Goal: Task Accomplishment & Management: Manage account settings

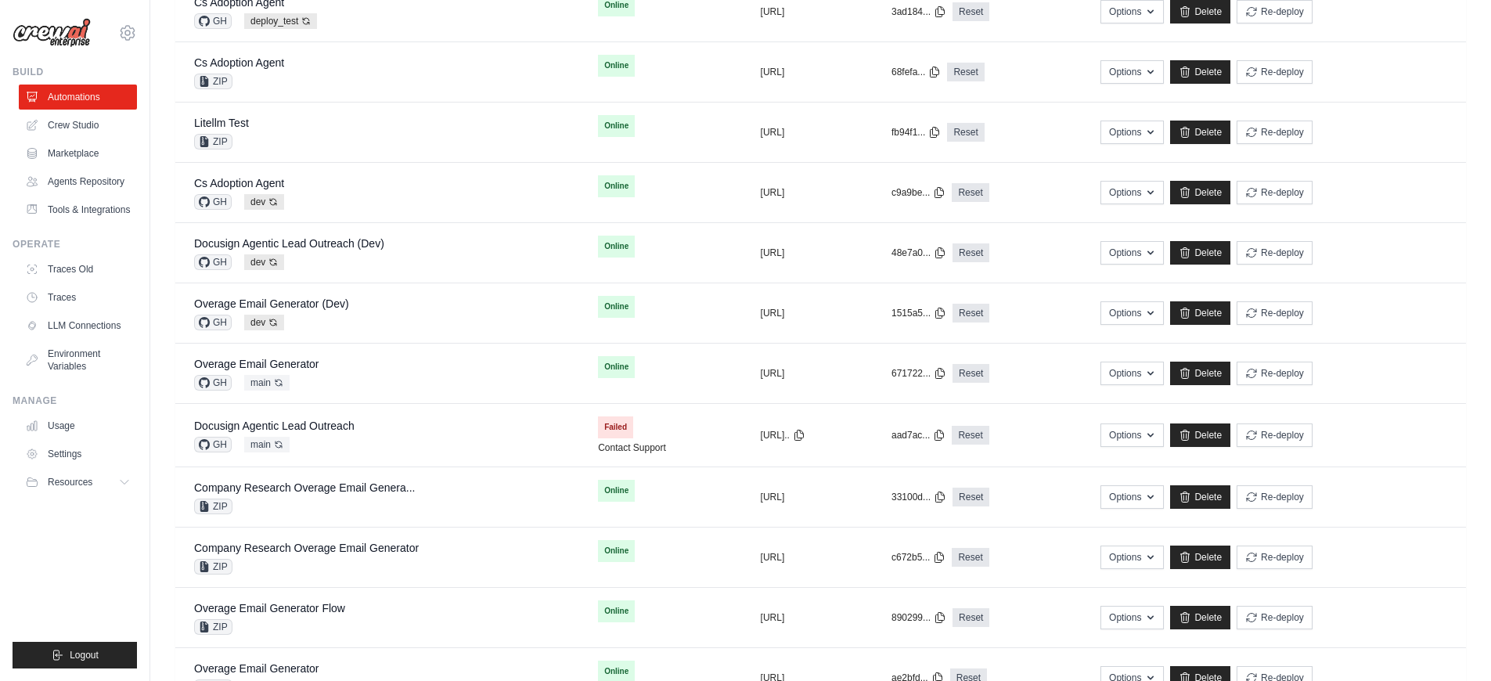
scroll to position [812, 0]
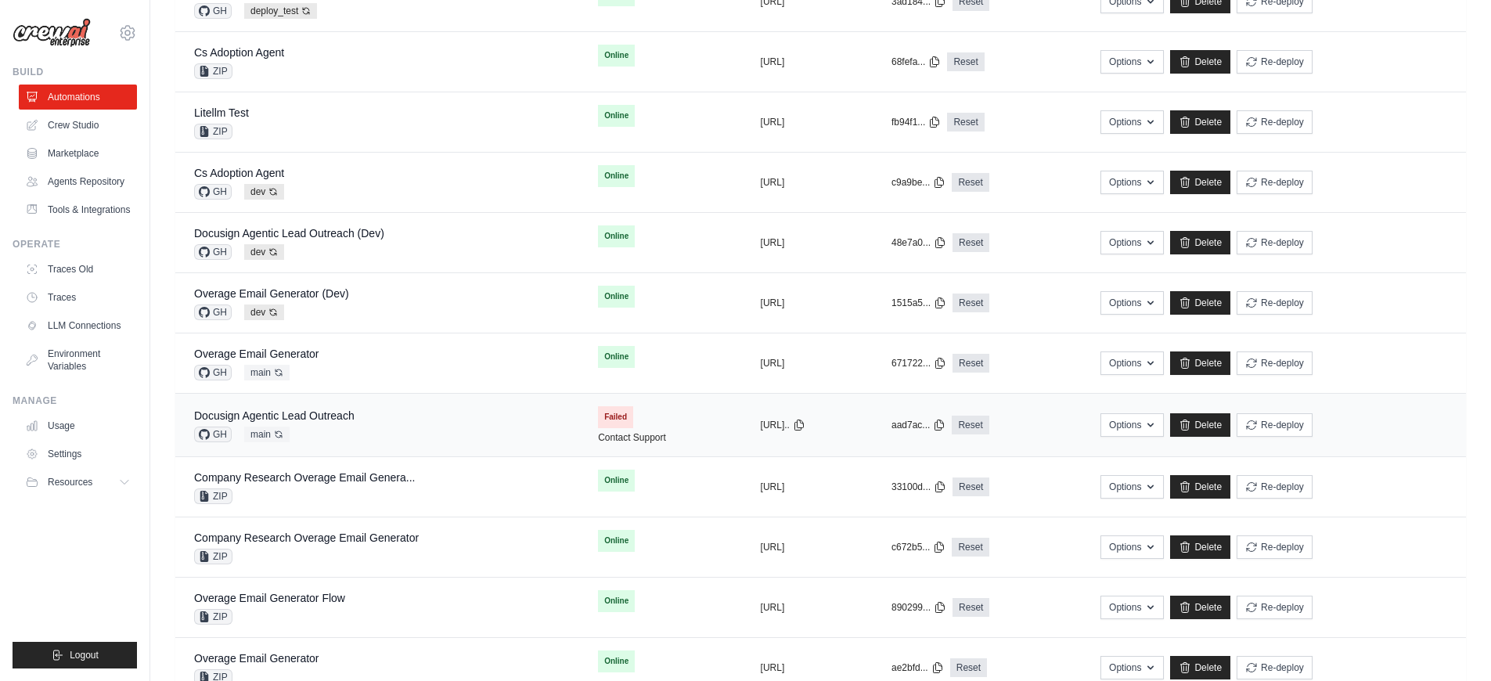
click at [373, 426] on div "Docusign Agentic Lead Outreach GH main Auto-deploy enabled" at bounding box center [377, 425] width 366 height 34
click at [459, 430] on div "Docusign Agentic Lead Outreach GH main Auto-deploy enabled" at bounding box center [377, 425] width 366 height 34
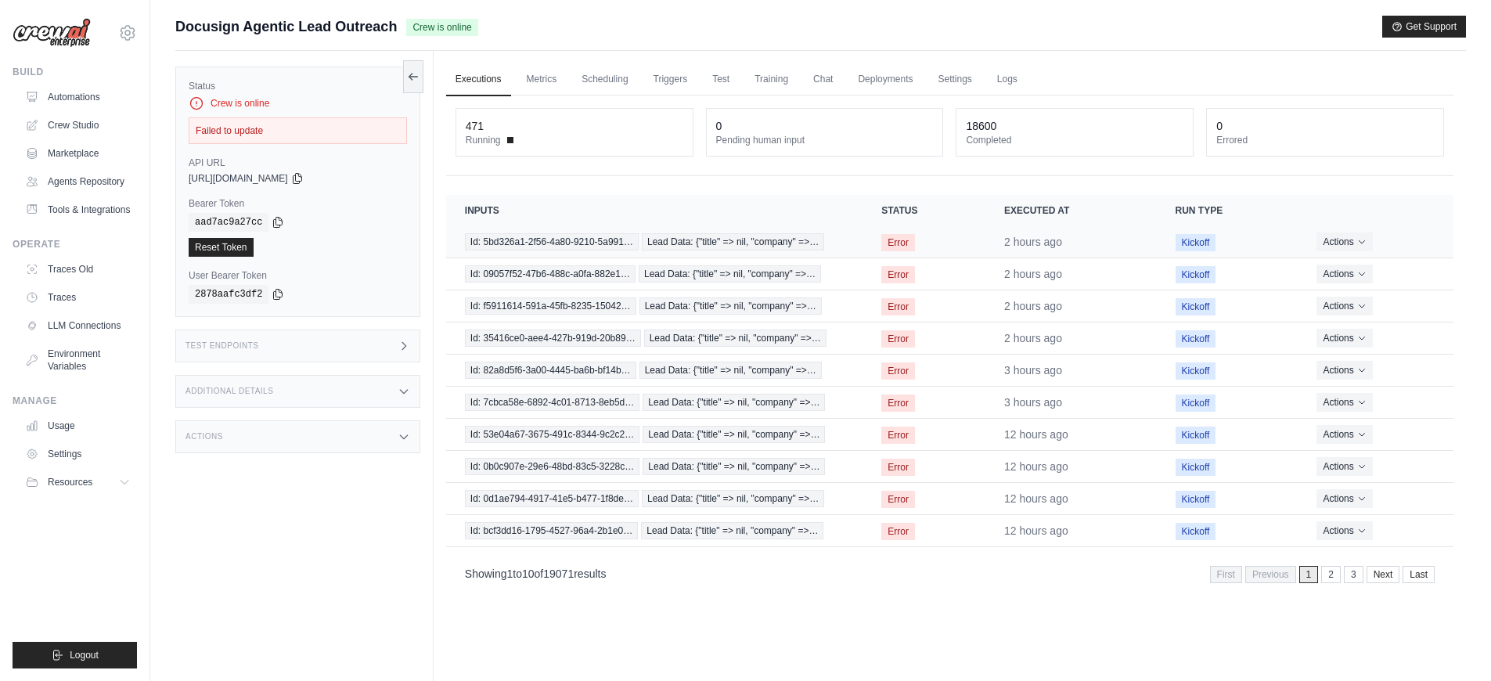
click at [856, 247] on td "Id: 5bd326a1-2f56-4a80-9210-5a991… Lead Data: {"title" => nil, "company" =>…" at bounding box center [654, 242] width 416 height 32
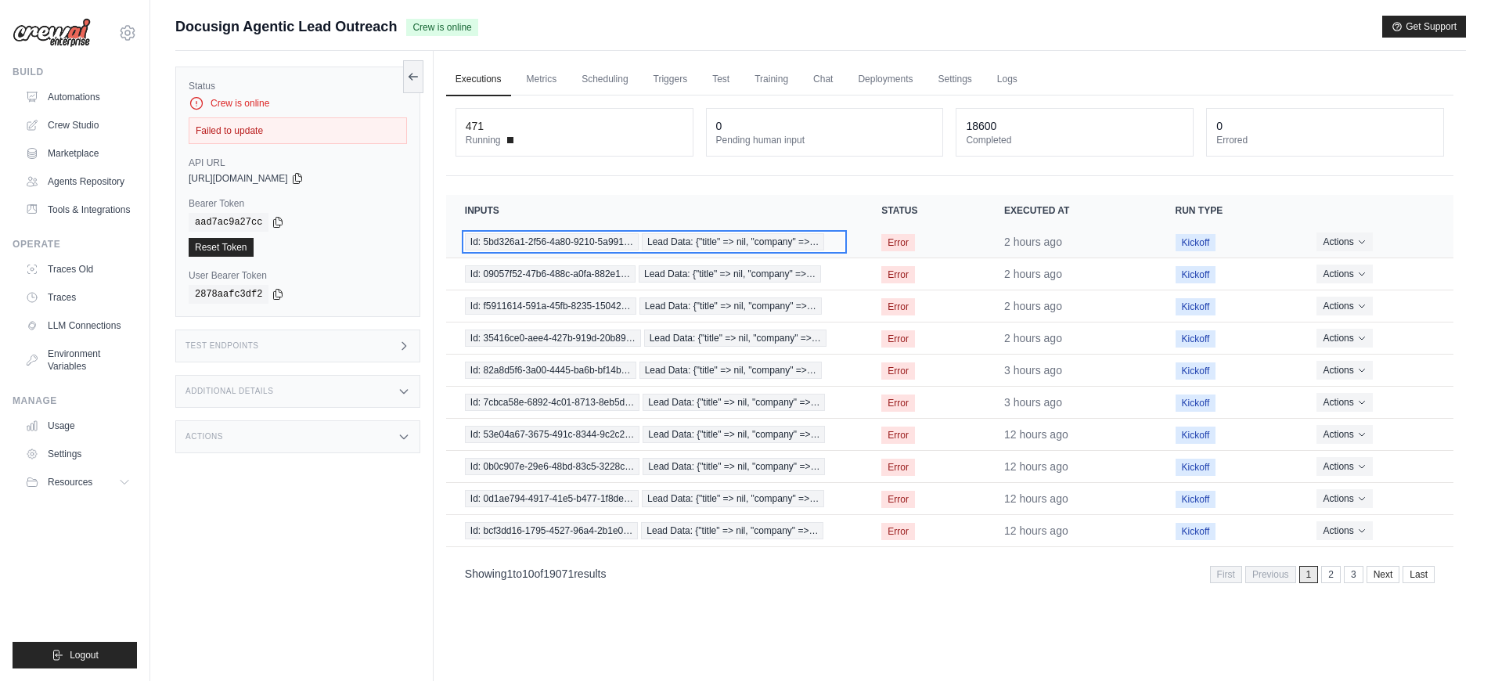
click at [628, 247] on span "Id: 5bd326a1-2f56-4a80-9210-5a991…" at bounding box center [552, 241] width 174 height 17
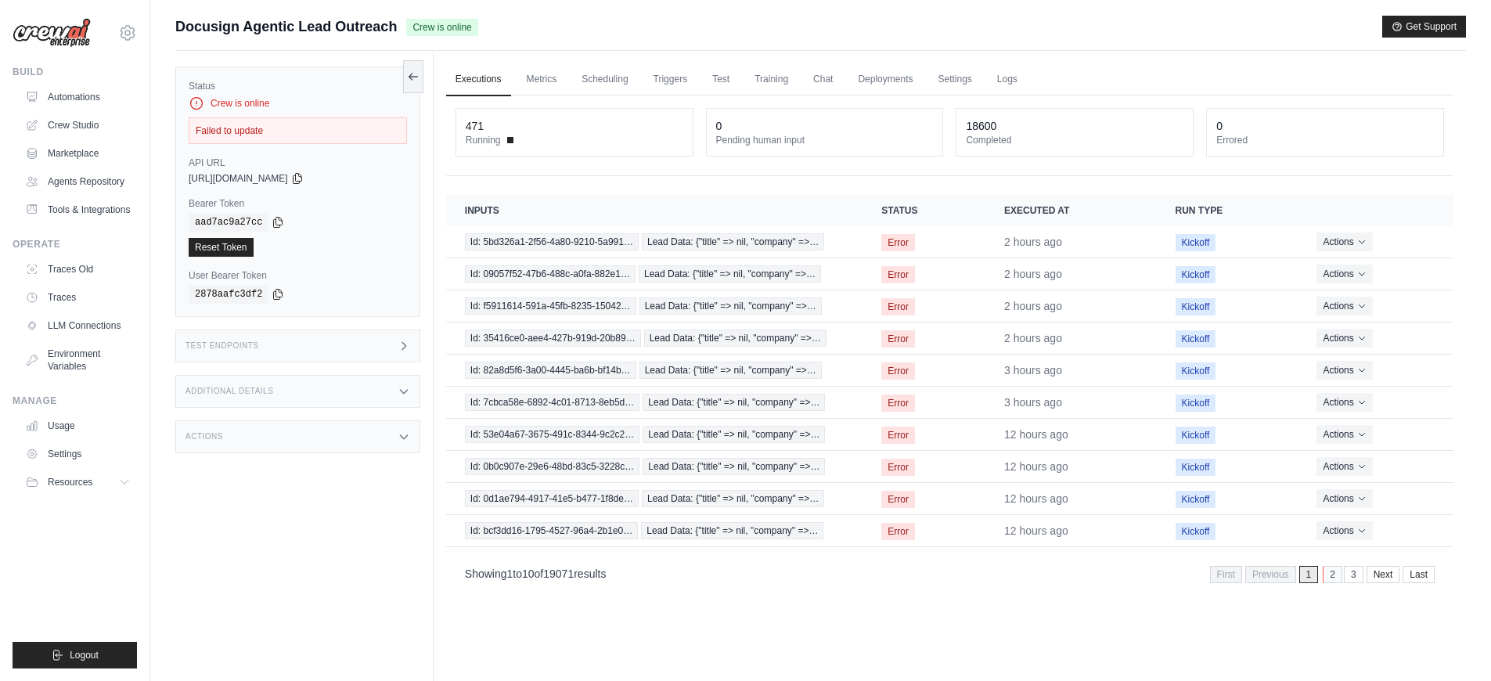
click at [1328, 574] on link "2" at bounding box center [1333, 574] width 20 height 17
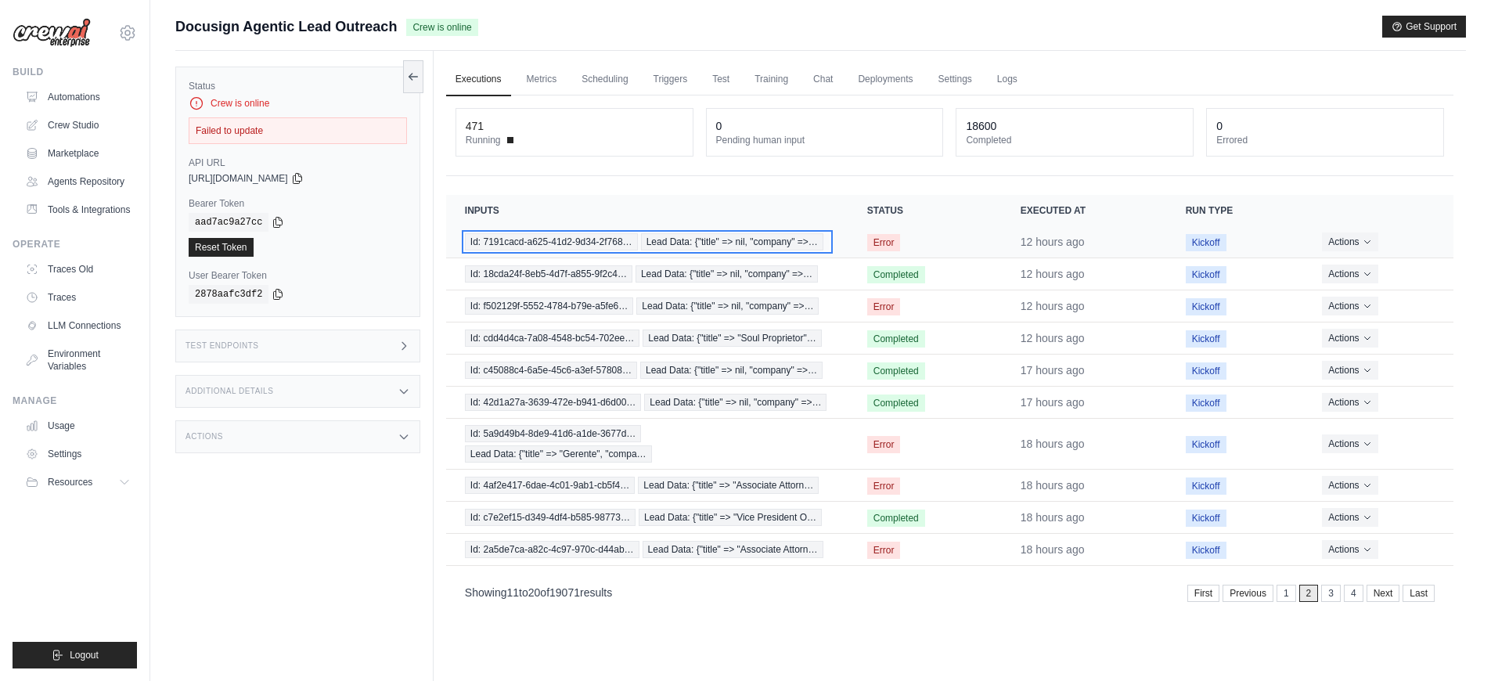
click at [562, 247] on span "Id: 7191cacd-a625-41d2-9d34-2f768…" at bounding box center [551, 241] width 173 height 17
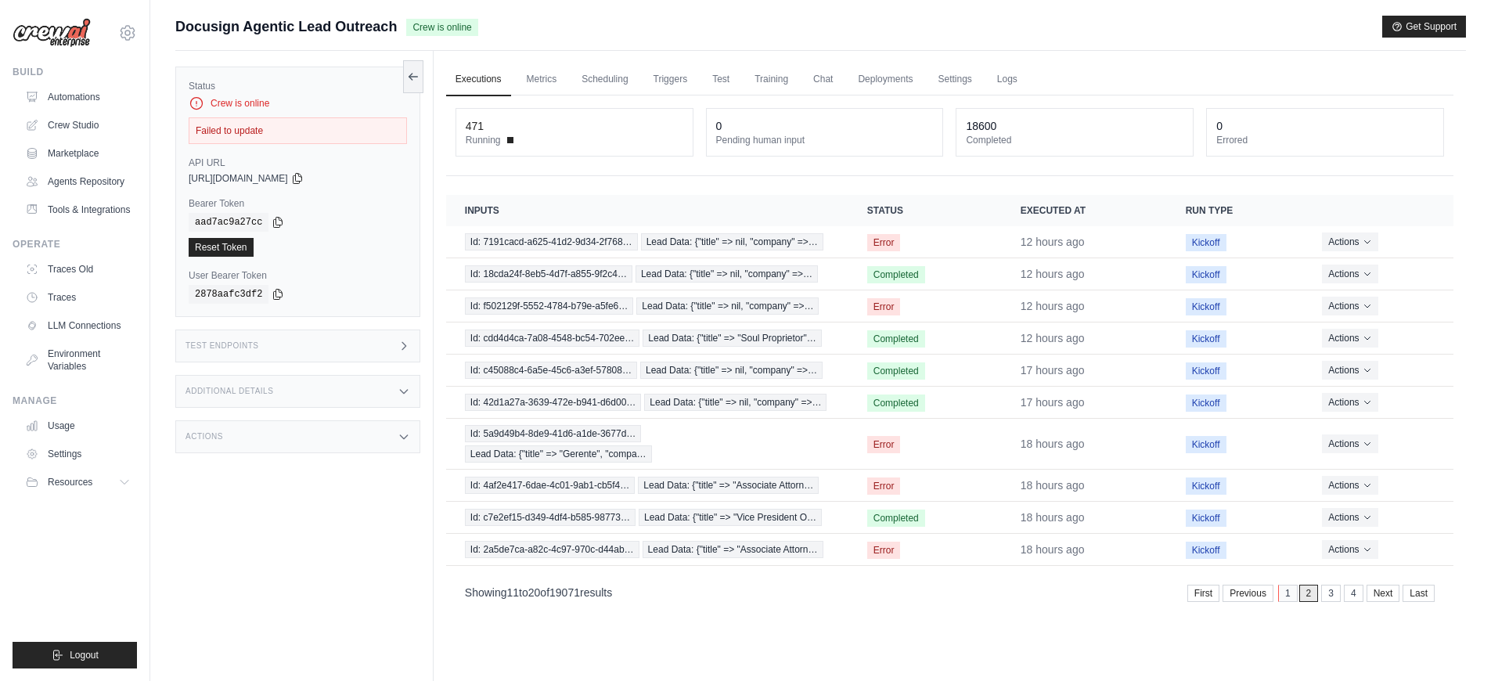
click at [1291, 600] on link "1" at bounding box center [1288, 593] width 20 height 17
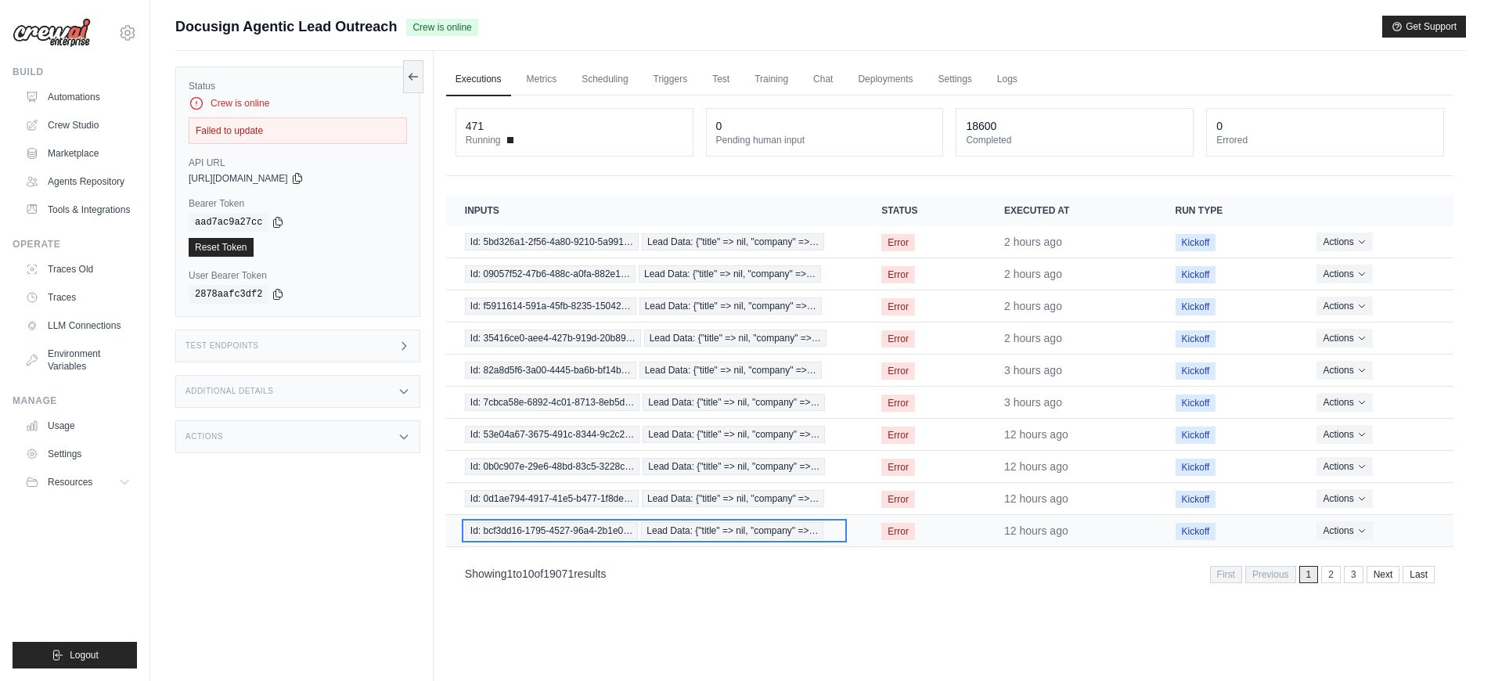
click at [574, 527] on span "Id: bcf3dd16-1795-4527-96a4-2b1e0…" at bounding box center [552, 530] width 174 height 17
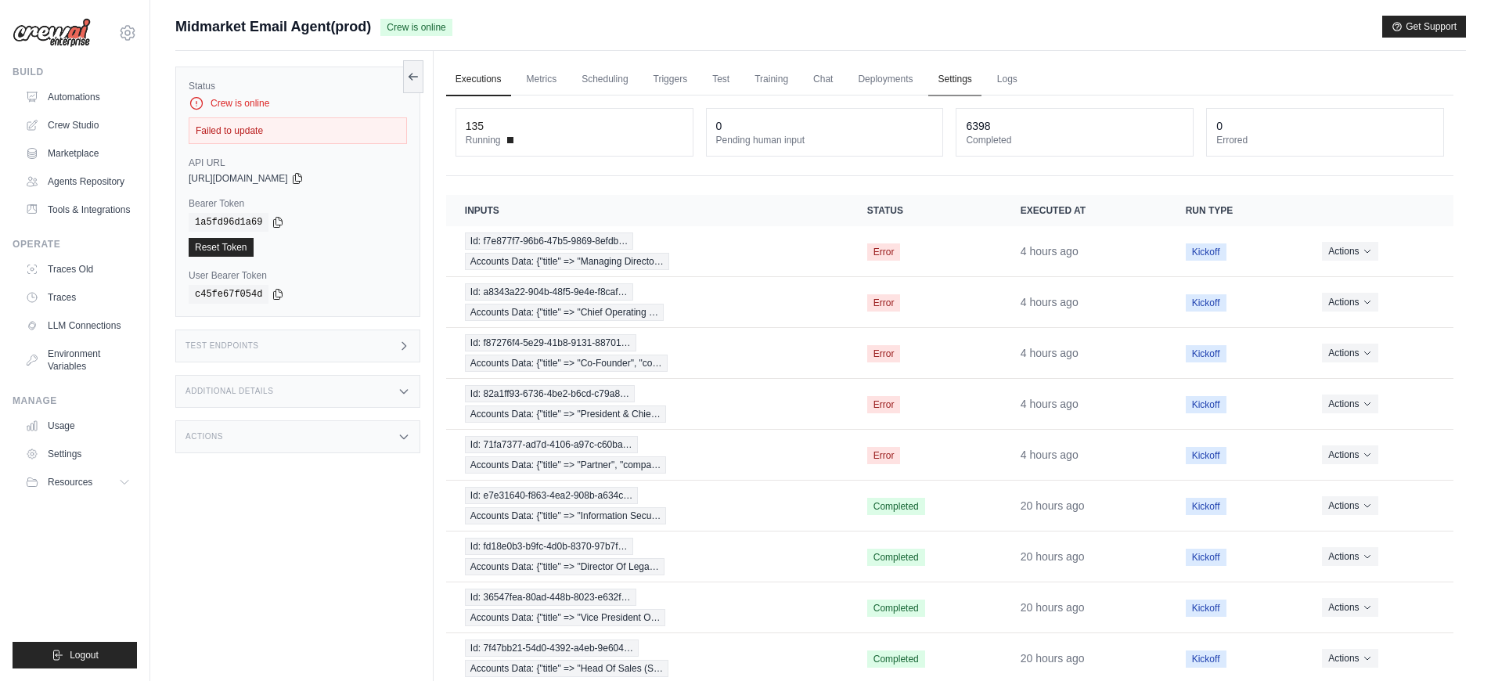
click at [953, 81] on link "Settings" at bounding box center [954, 79] width 52 height 33
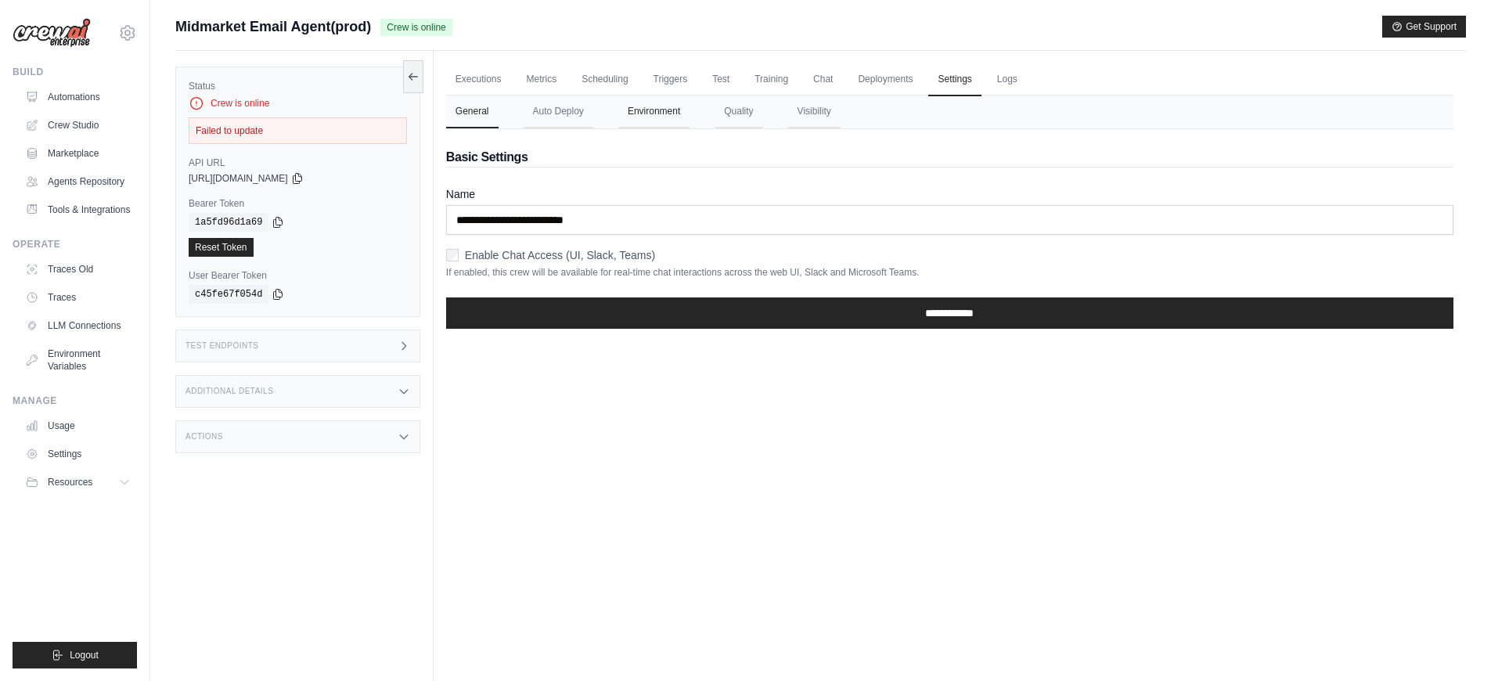
click at [632, 115] on button "Environment" at bounding box center [653, 111] width 71 height 33
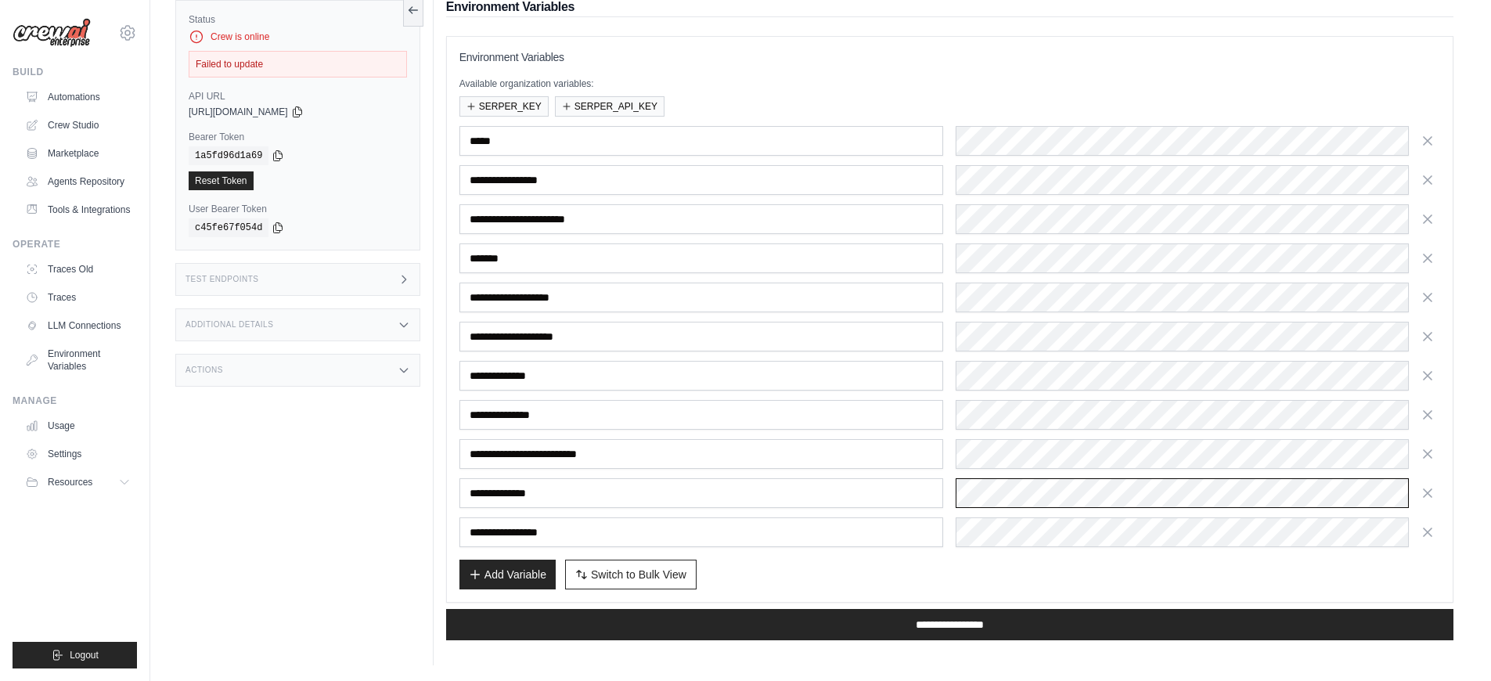
scroll to position [131, 0]
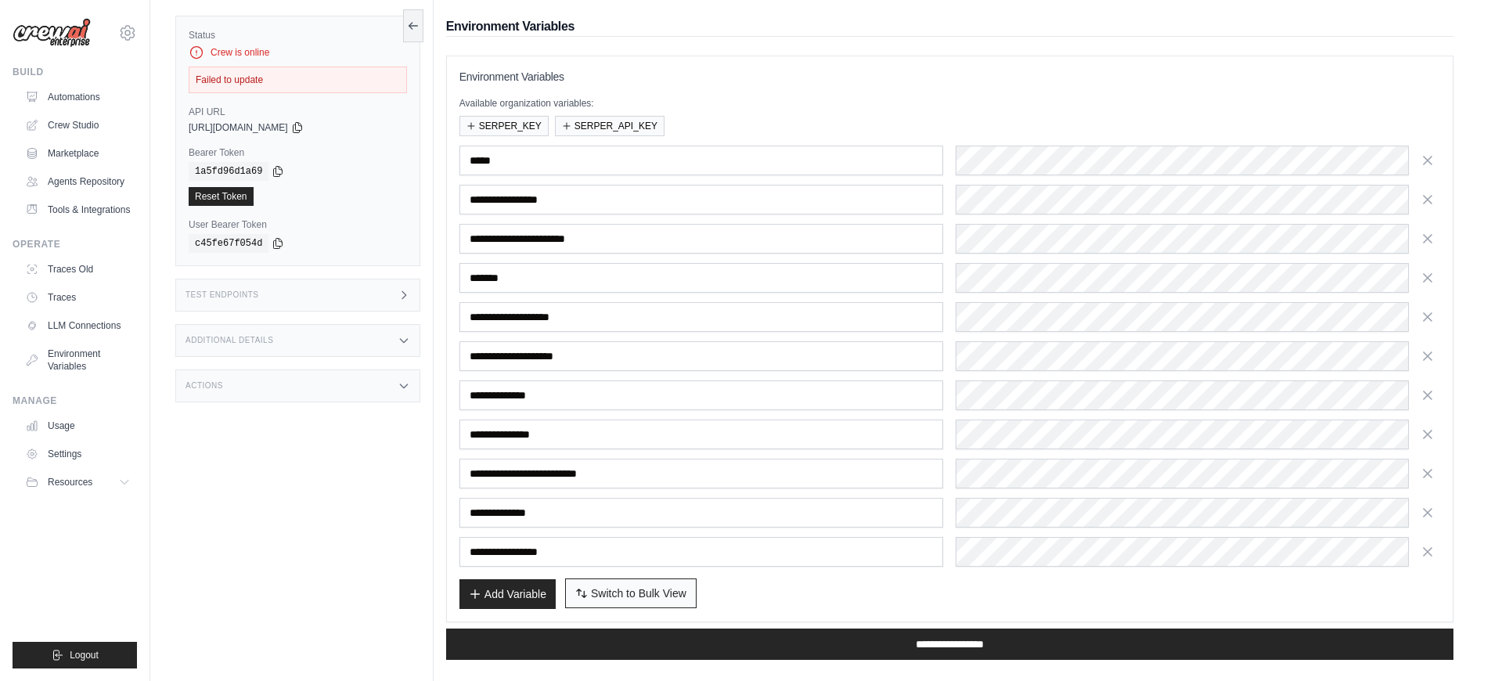
click at [681, 589] on span "Switch to Bulk View" at bounding box center [638, 593] width 95 height 16
type textarea "**********"
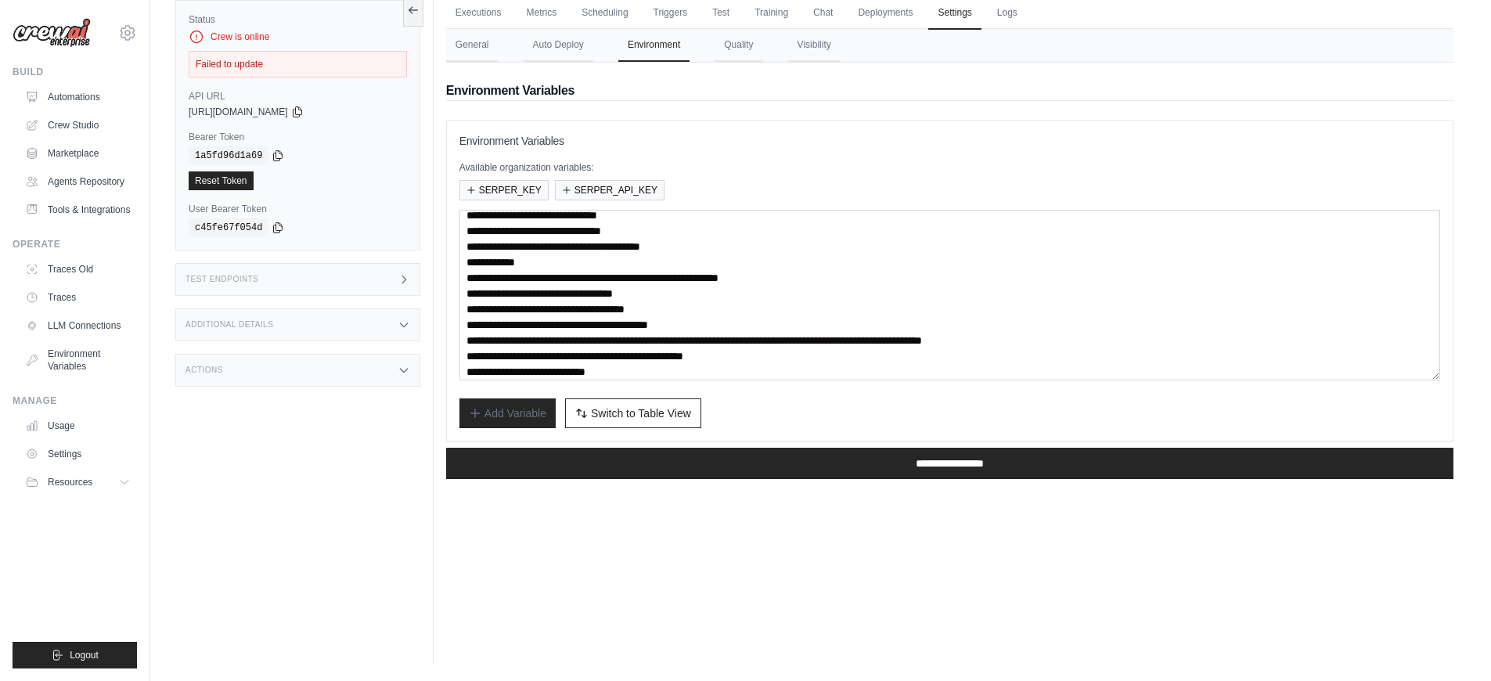
scroll to position [16, 0]
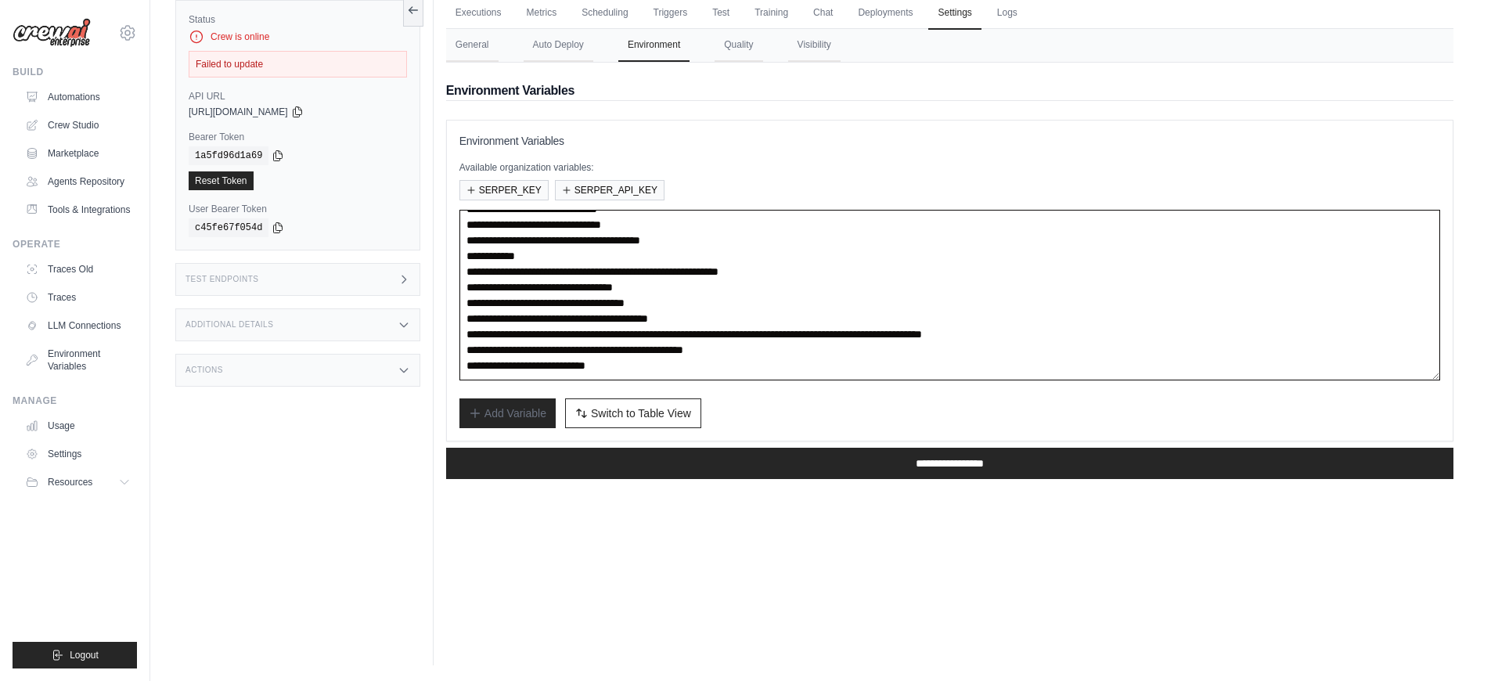
click at [576, 269] on textarea "**********" at bounding box center [949, 295] width 981 height 171
click at [581, 333] on textarea "**********" at bounding box center [949, 295] width 981 height 171
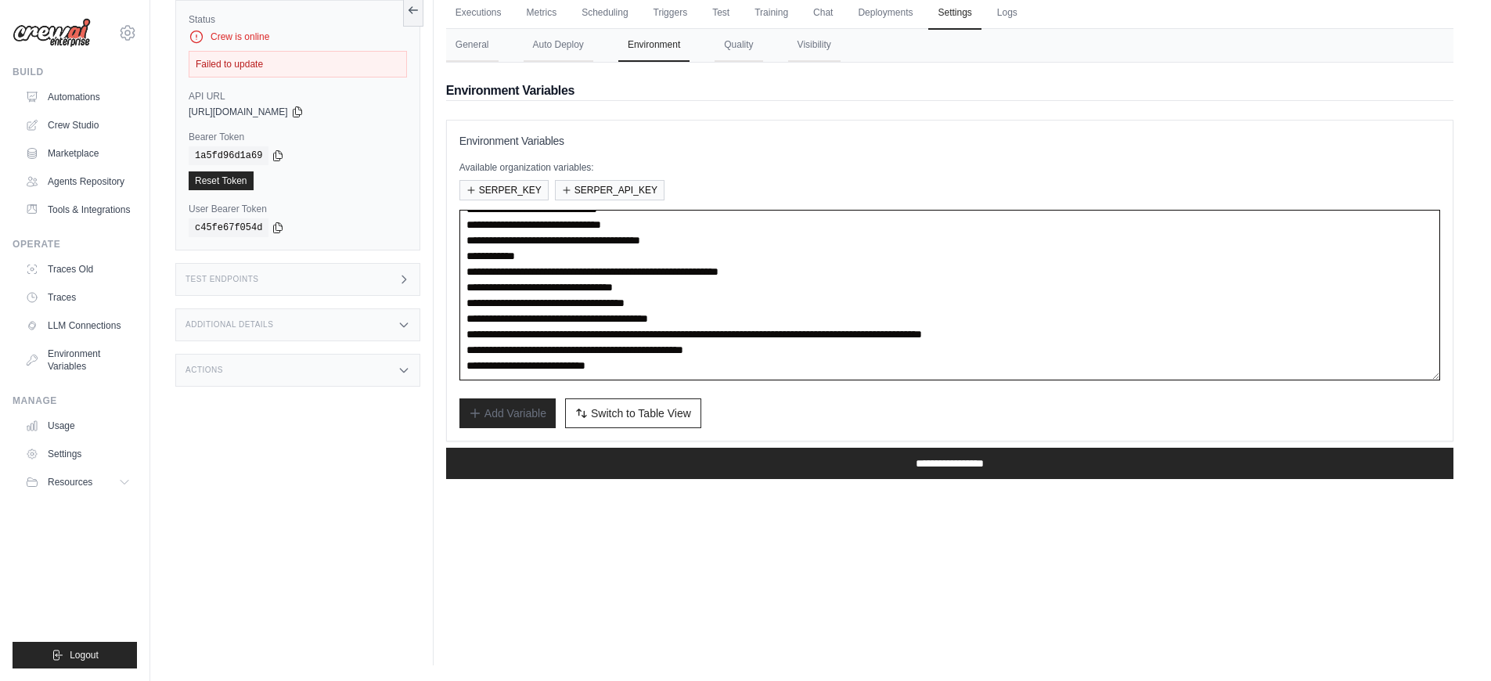
scroll to position [0, 0]
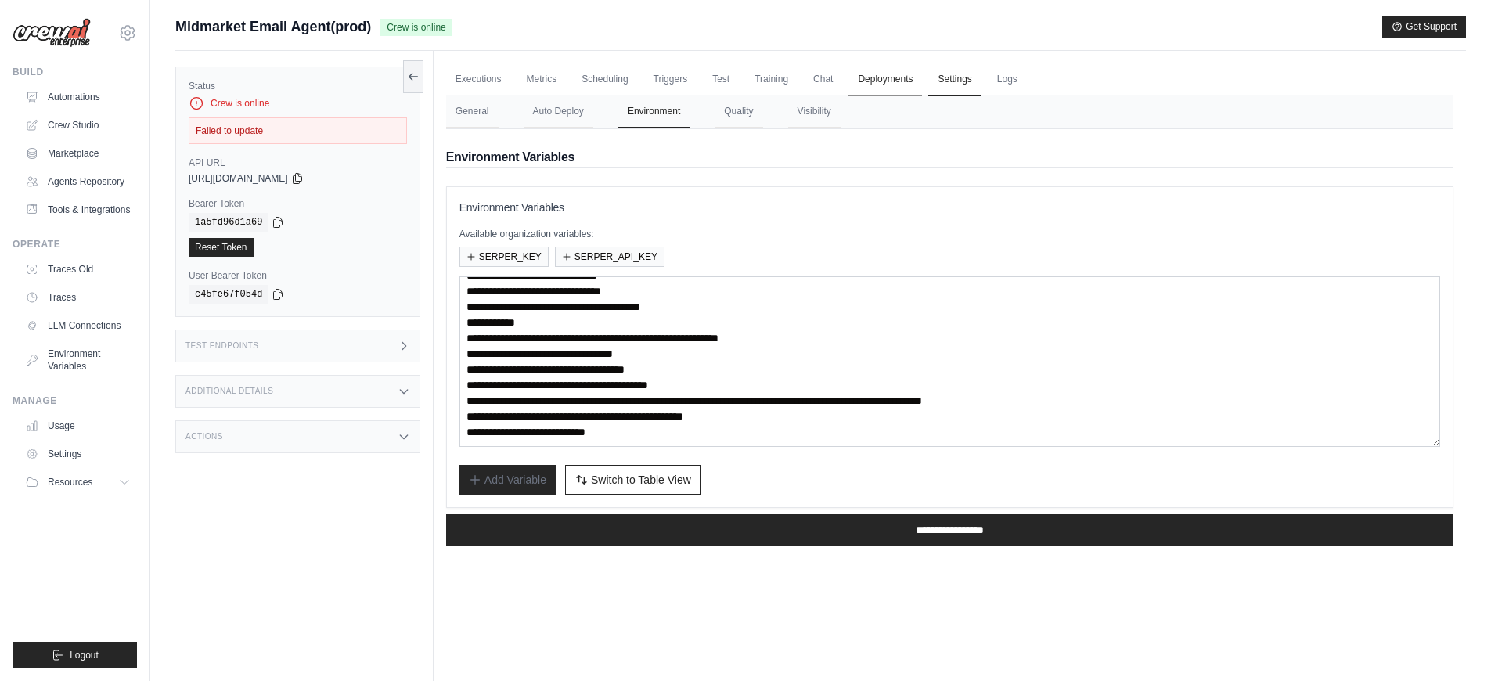
click at [905, 79] on link "Deployments" at bounding box center [885, 79] width 74 height 33
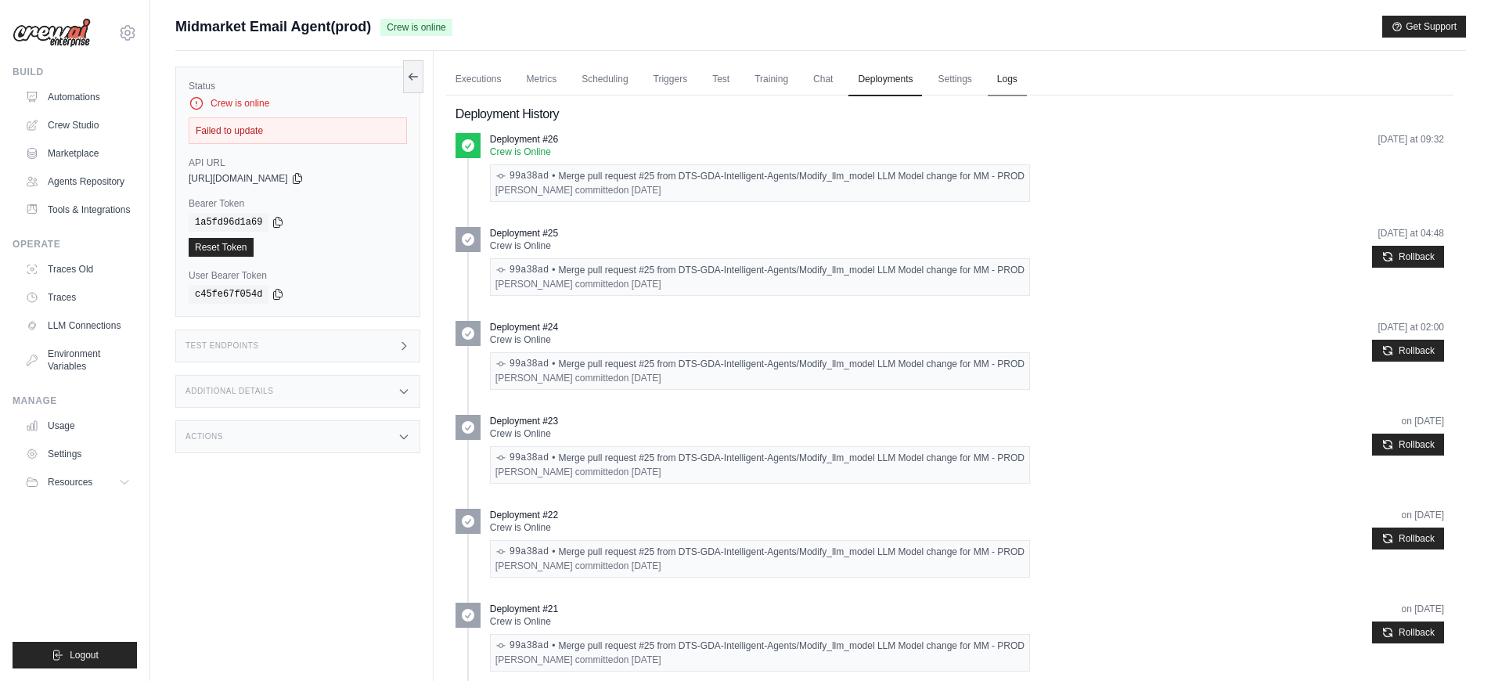
click at [1004, 85] on link "Logs" at bounding box center [1007, 79] width 39 height 33
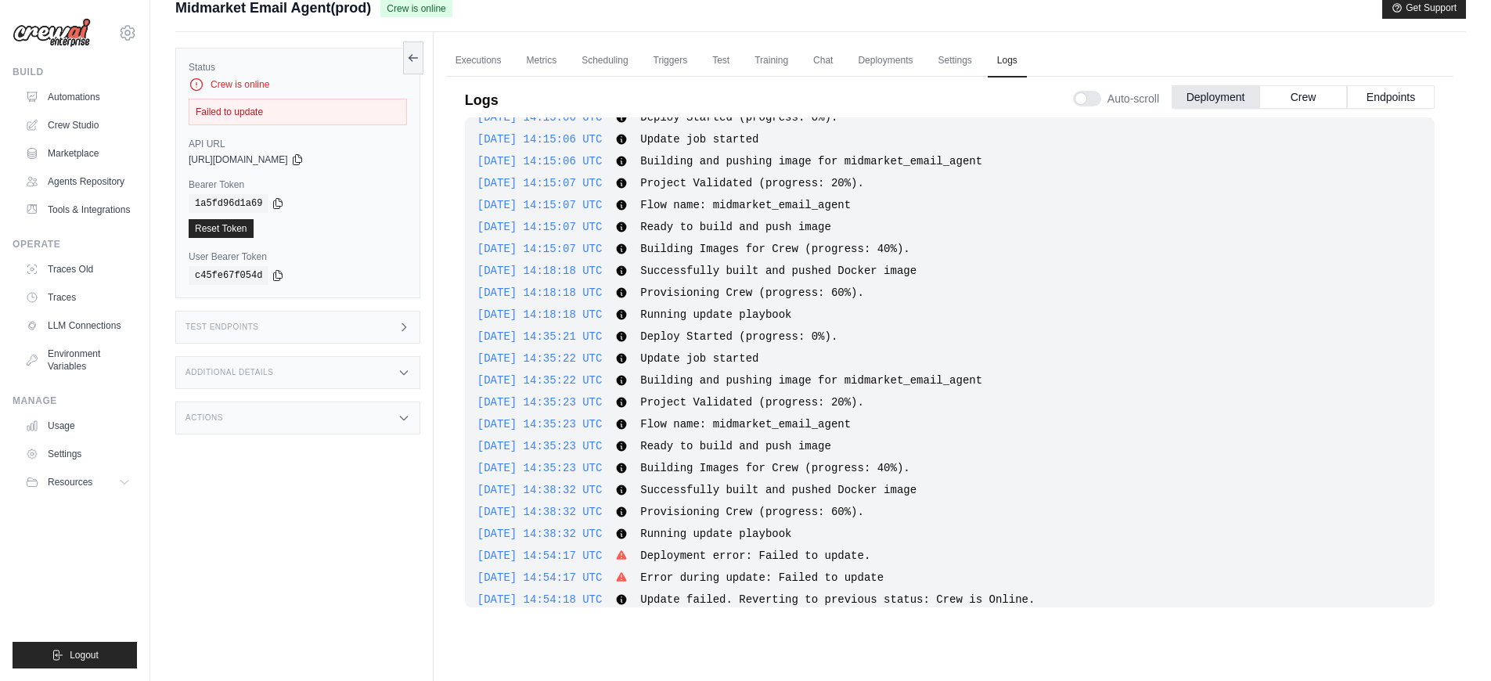
scroll to position [1490, 0]
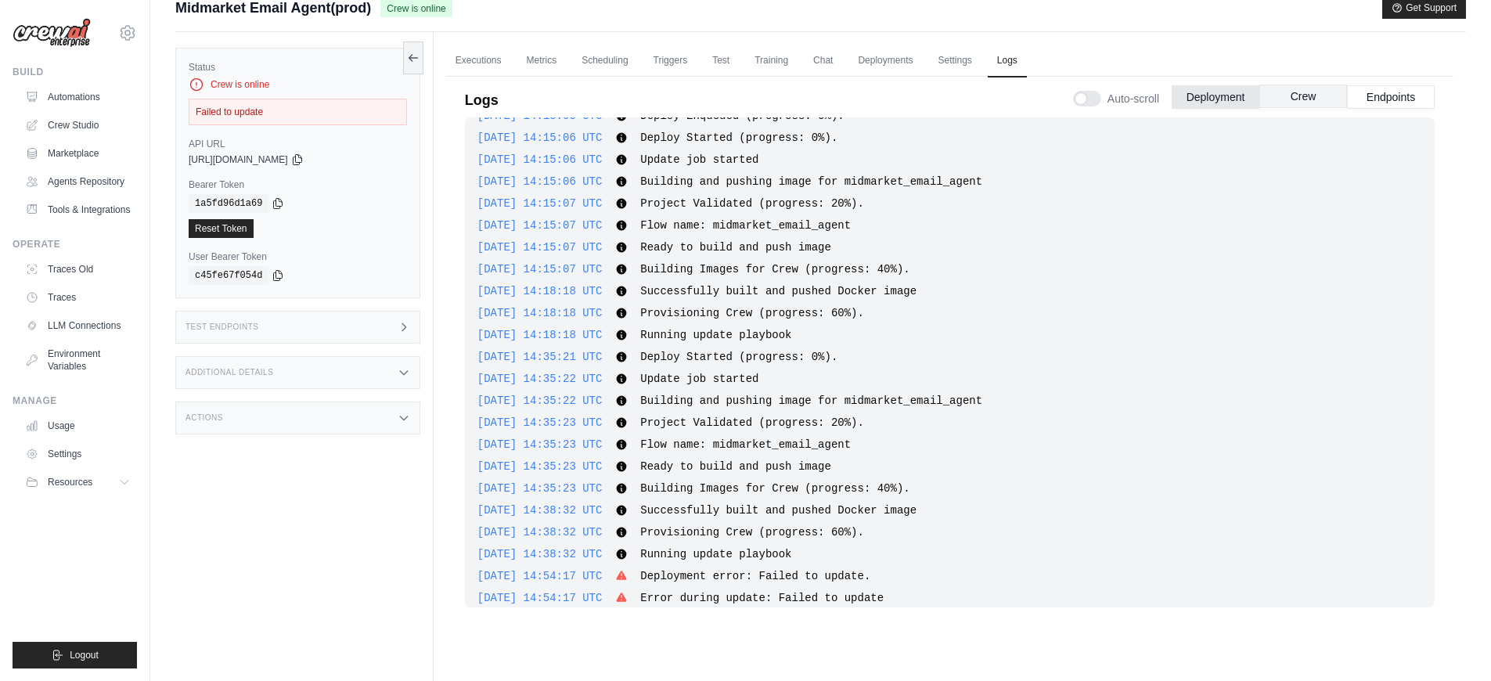
click at [1284, 106] on button "Crew" at bounding box center [1303, 96] width 88 height 23
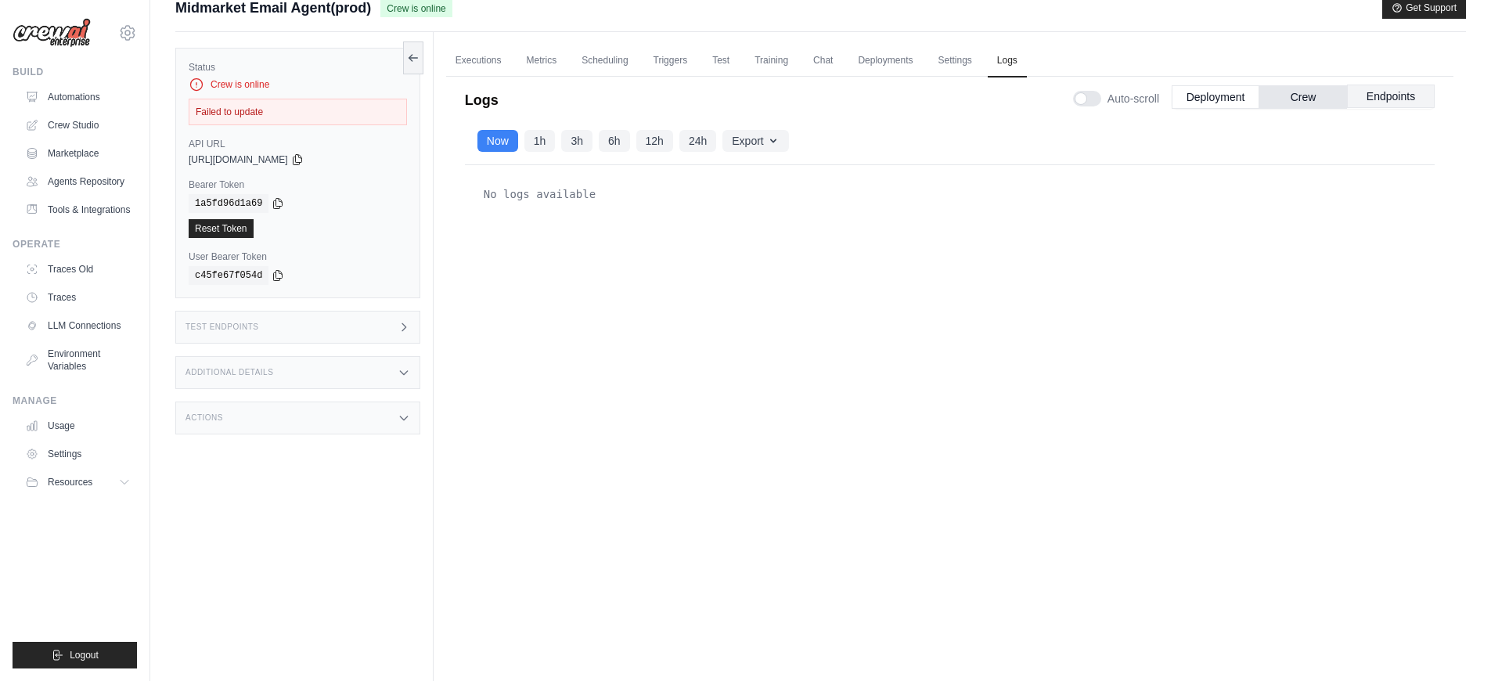
click at [1388, 106] on button "Endpoints" at bounding box center [1391, 96] width 88 height 23
click at [964, 59] on link "Settings" at bounding box center [954, 61] width 52 height 33
